Goal: Find specific page/section: Find specific page/section

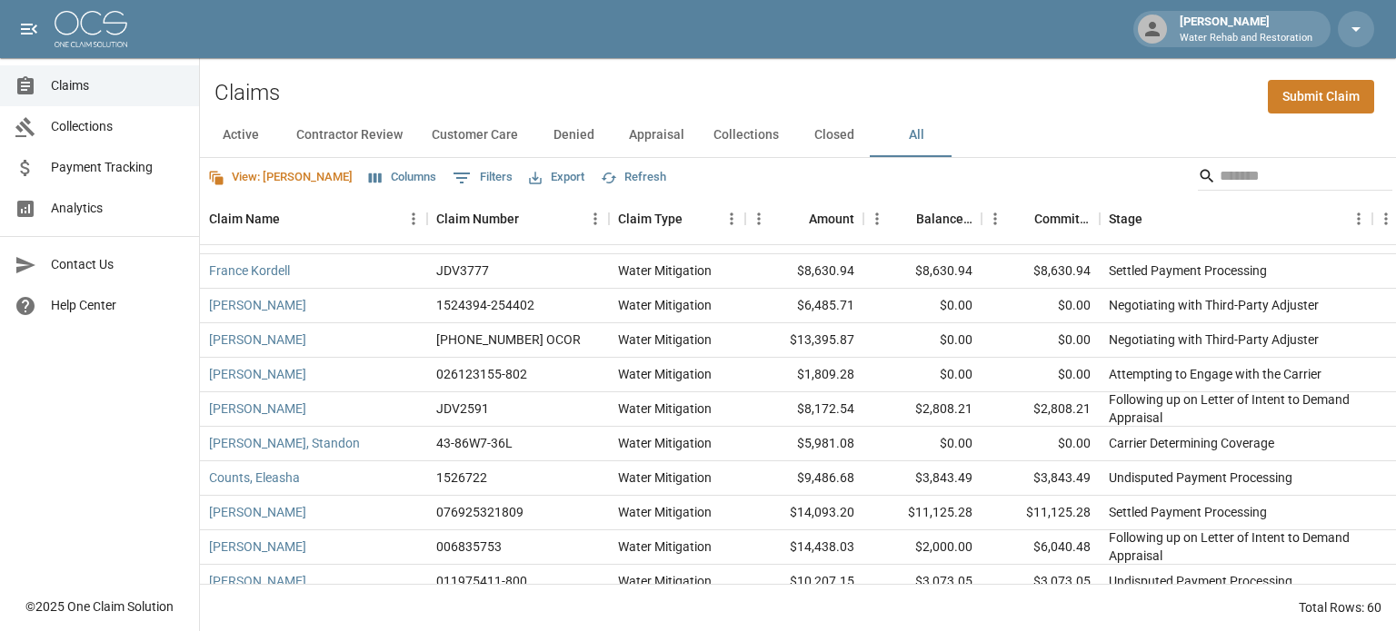
scroll to position [145, 0]
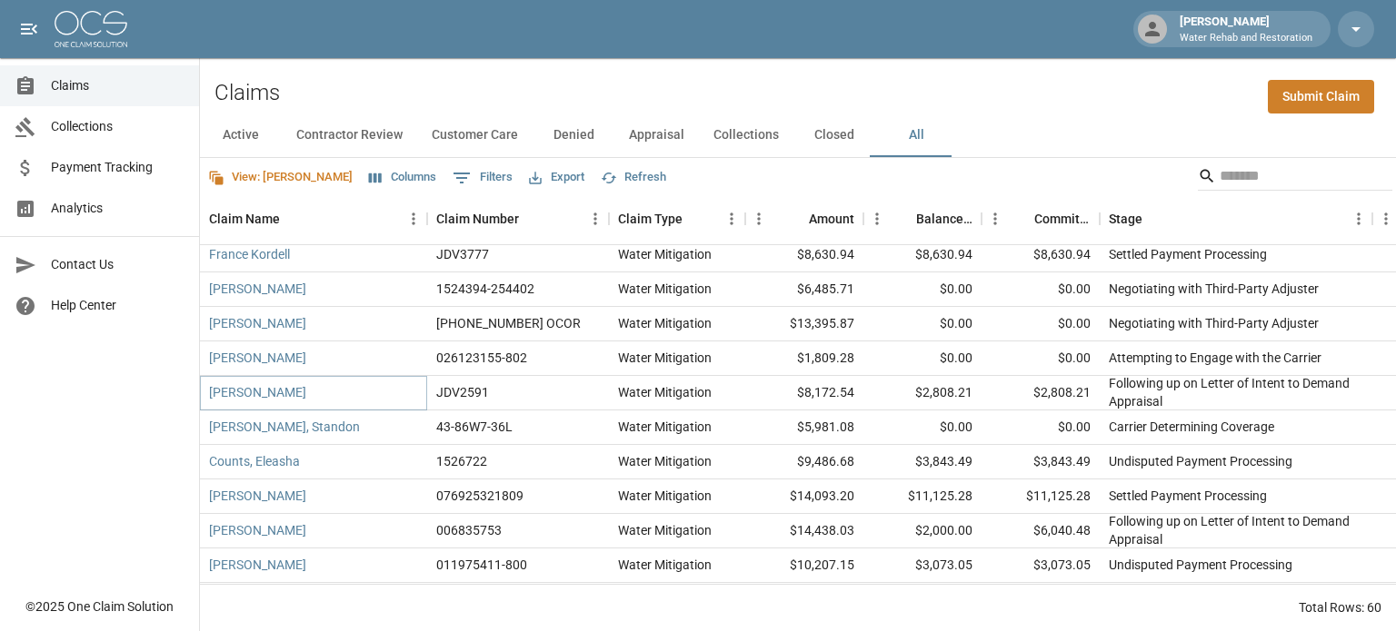
click at [285, 392] on link "[PERSON_NAME]" at bounding box center [257, 392] width 97 height 18
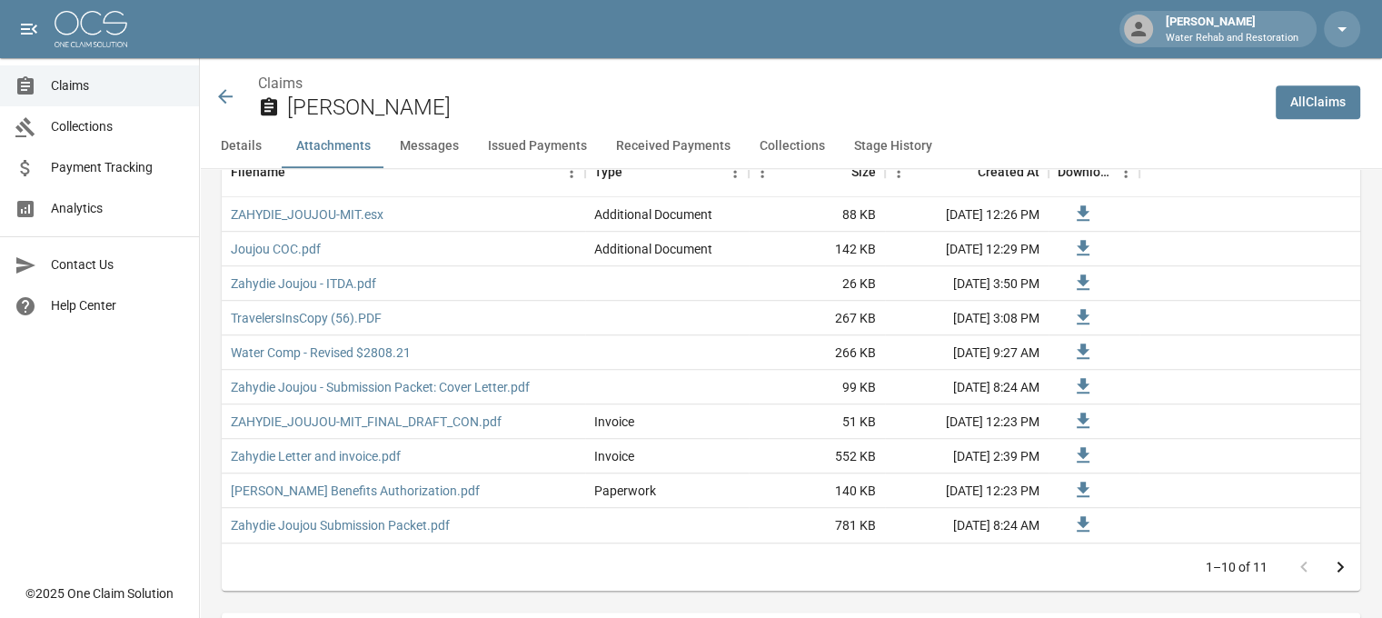
scroll to position [1181, 0]
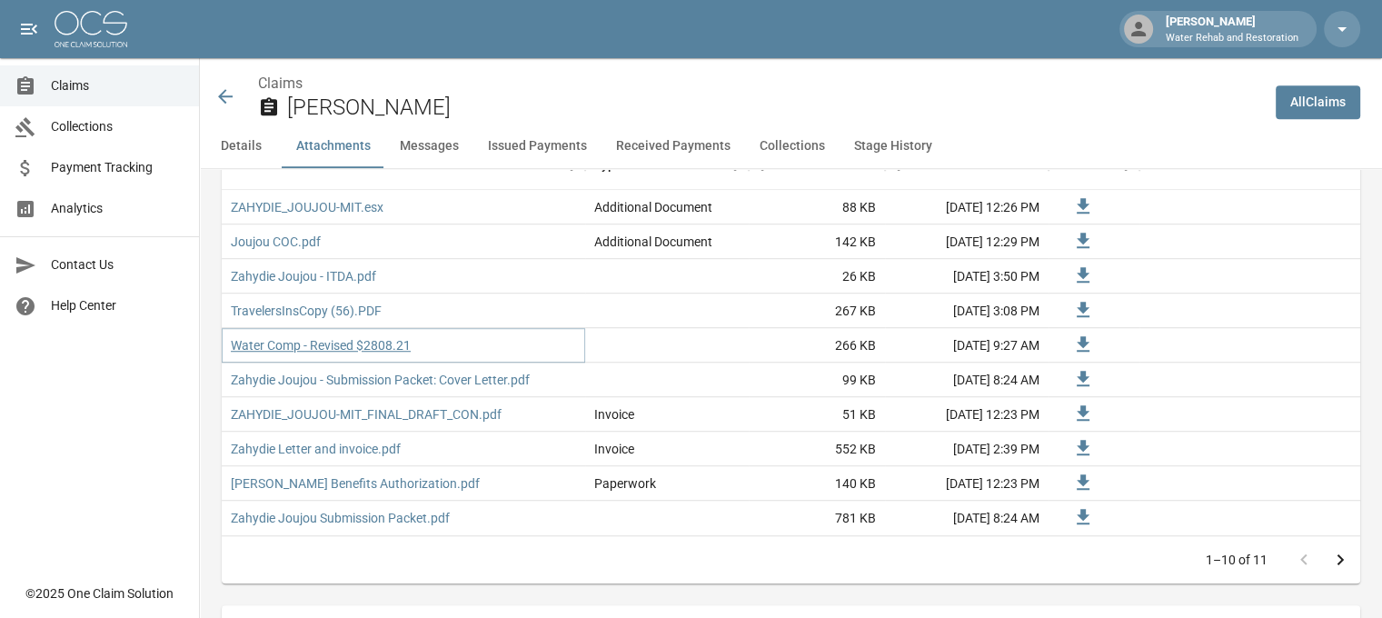
click at [338, 343] on link "Water Comp - Revised $2808.21" at bounding box center [321, 345] width 180 height 18
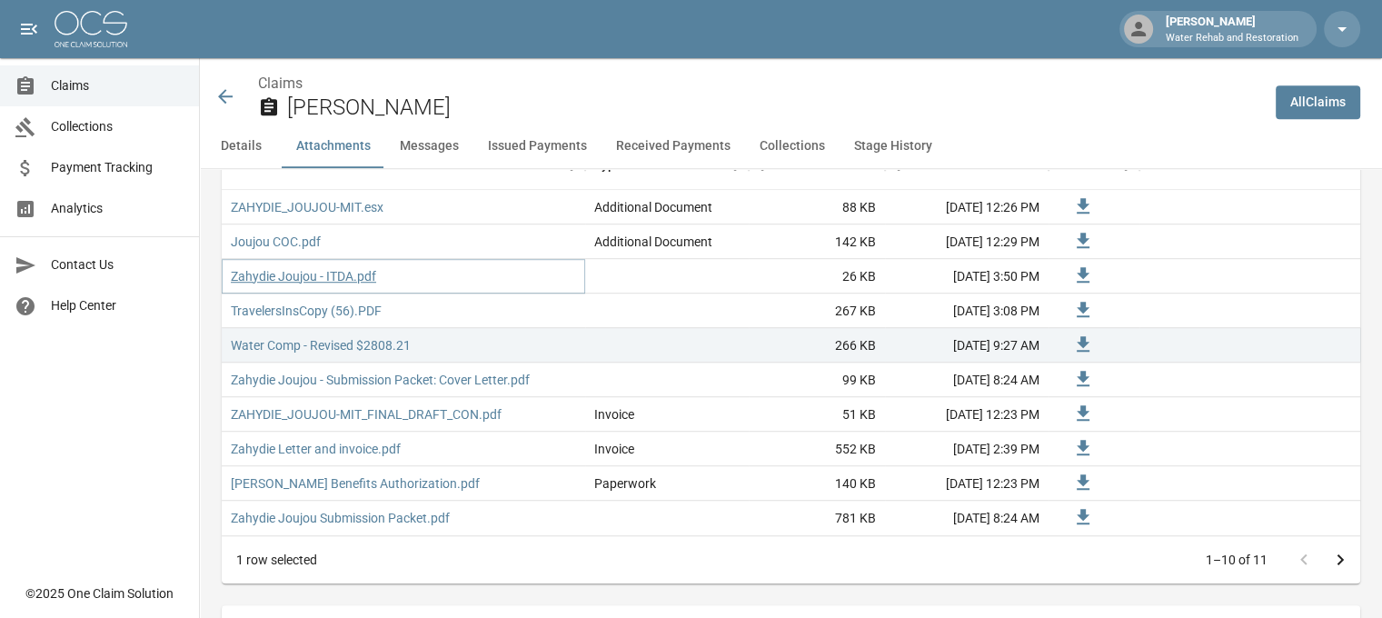
click at [319, 276] on link "Zahydie Joujou - ITDA.pdf" at bounding box center [303, 276] width 145 height 18
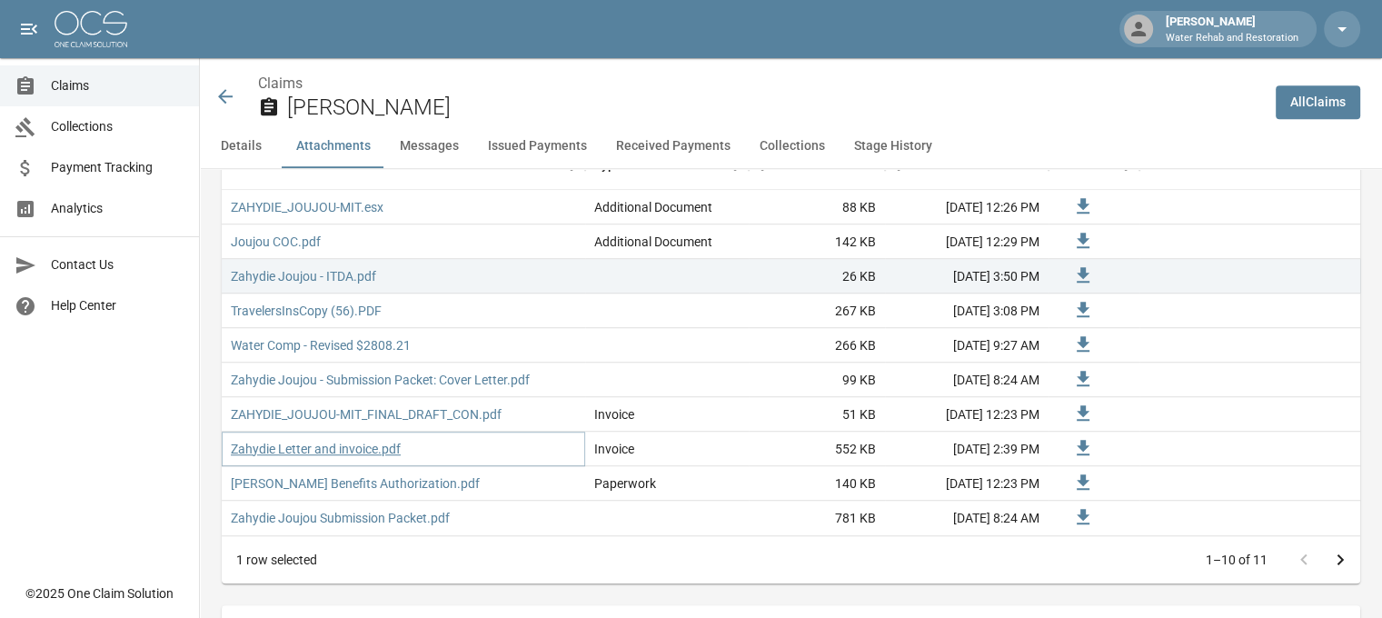
click at [378, 444] on link "Zahydie Letter and invoice.pdf" at bounding box center [316, 449] width 170 height 18
